Goal: Information Seeking & Learning: Learn about a topic

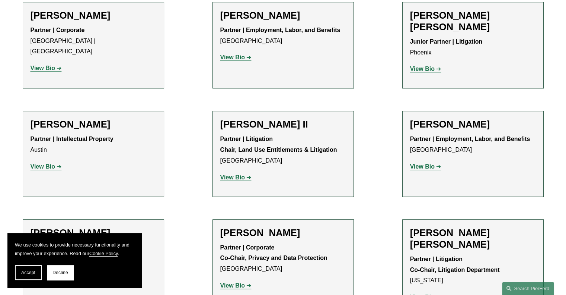
scroll to position [717, 0]
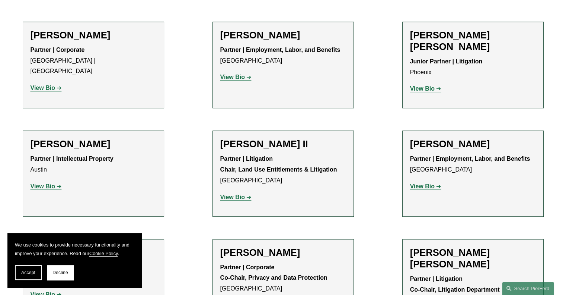
click at [47, 183] on strong "View Bio" at bounding box center [43, 186] width 25 height 6
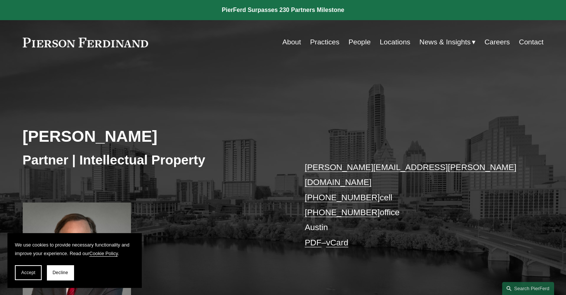
click at [353, 42] on link "People" at bounding box center [359, 42] width 22 height 14
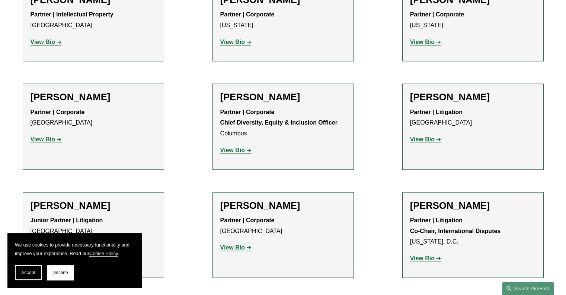
scroll to position [1099, 0]
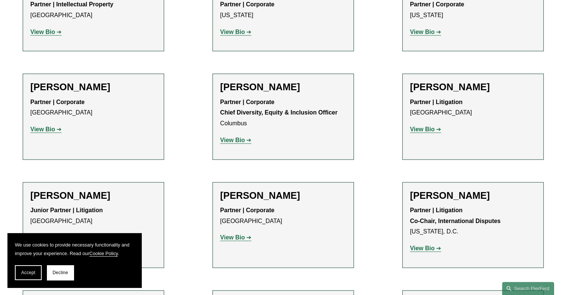
click at [422, 126] on strong "View Bio" at bounding box center [422, 129] width 25 height 6
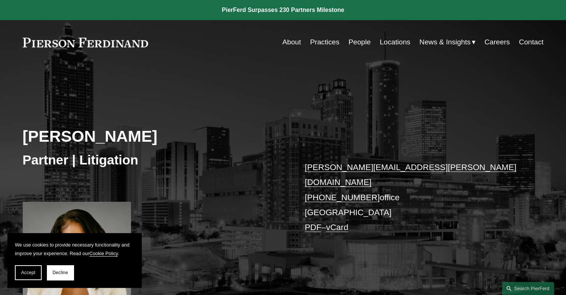
click at [356, 40] on link "People" at bounding box center [359, 42] width 22 height 14
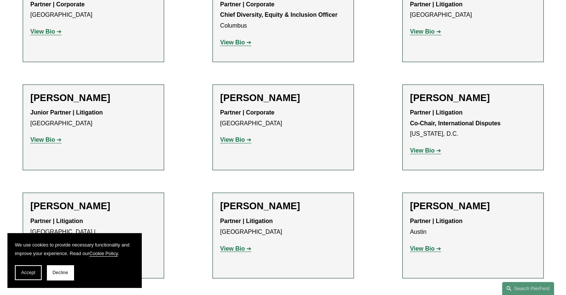
scroll to position [1216, 0]
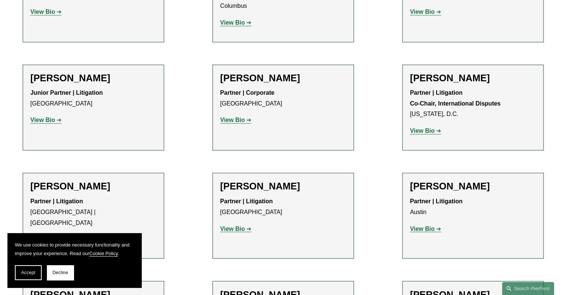
click at [42, 117] on strong "View Bio" at bounding box center [43, 120] width 25 height 6
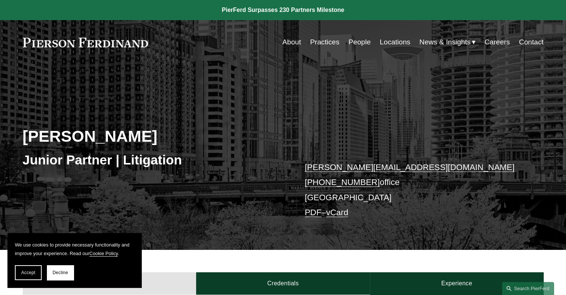
click at [361, 43] on link "People" at bounding box center [359, 42] width 22 height 14
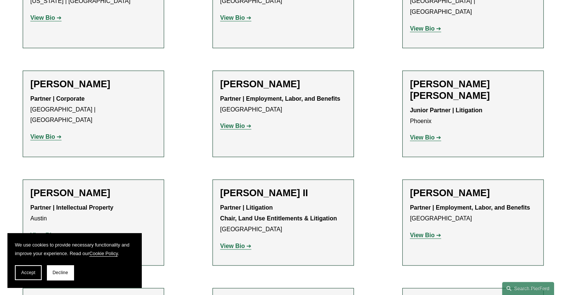
scroll to position [688, 0]
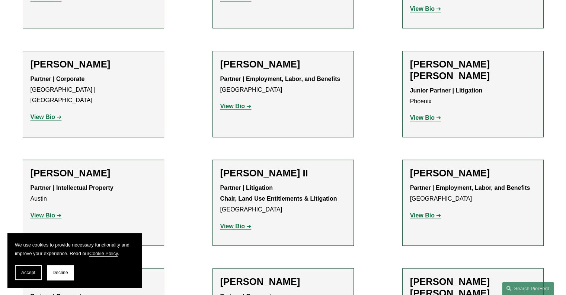
click at [28, 273] on span "Accept" at bounding box center [28, 272] width 14 height 5
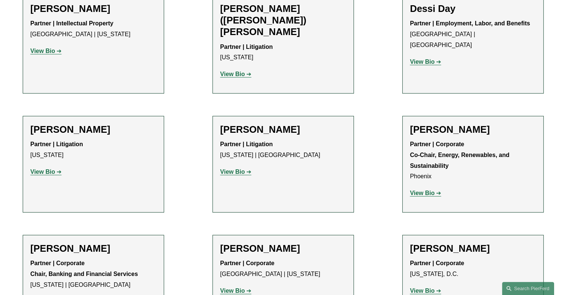
scroll to position [2268, 0]
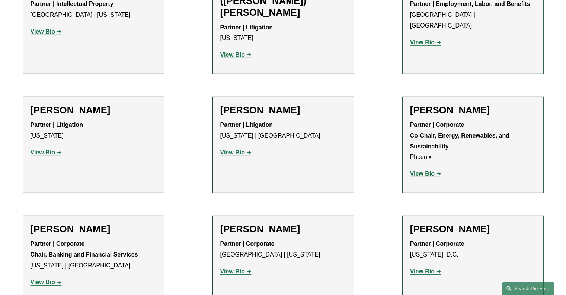
click at [420, 268] on strong "View Bio" at bounding box center [422, 271] width 25 height 6
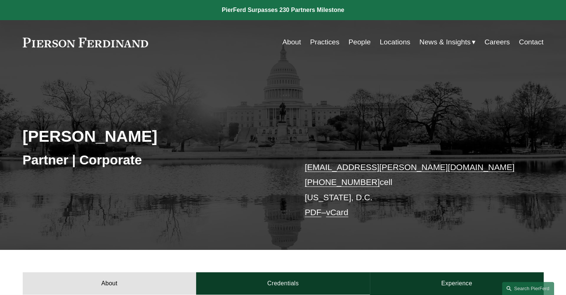
click at [357, 41] on link "People" at bounding box center [359, 42] width 22 height 14
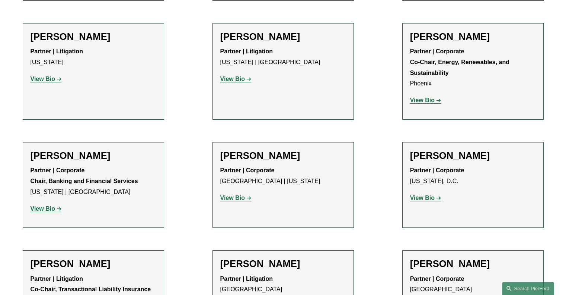
scroll to position [2352, 0]
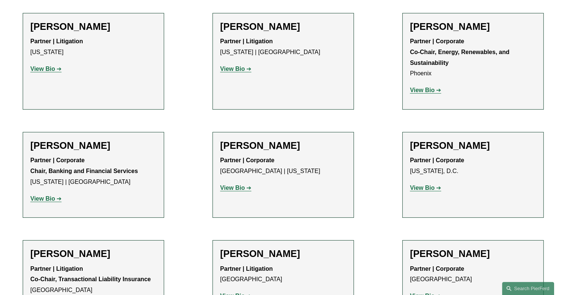
click at [231, 292] on strong "View Bio" at bounding box center [232, 295] width 25 height 6
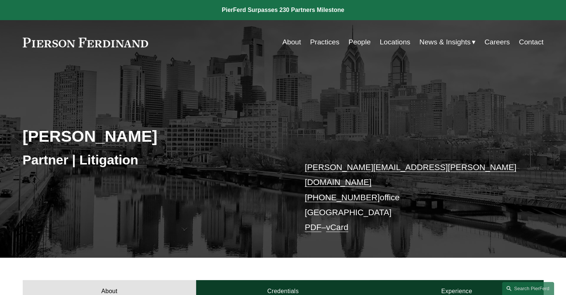
click at [356, 43] on link "People" at bounding box center [359, 42] width 22 height 14
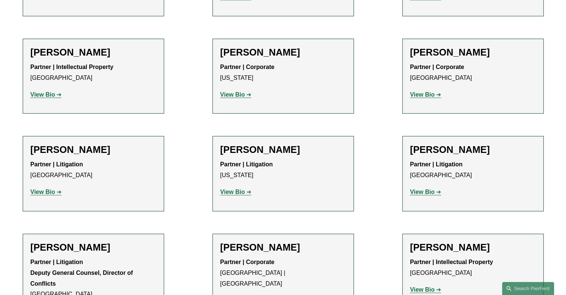
scroll to position [7552, 0]
